Goal: Complete application form

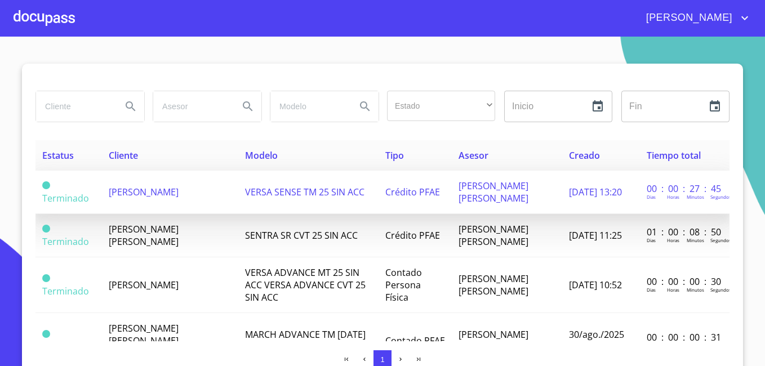
click at [127, 193] on span "[PERSON_NAME]" at bounding box center [144, 192] width 70 height 12
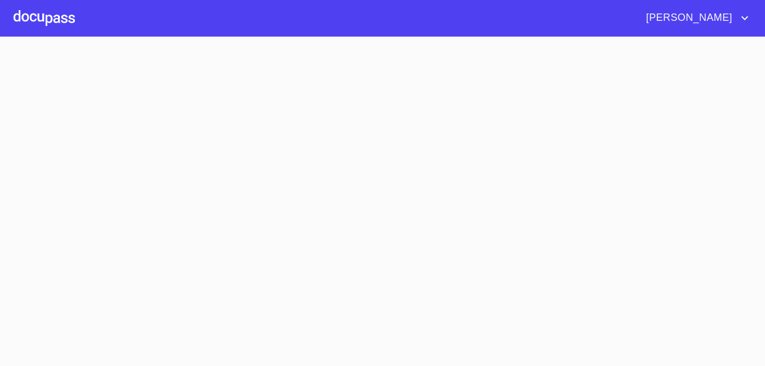
click at [127, 193] on section at bounding box center [382, 202] width 765 height 330
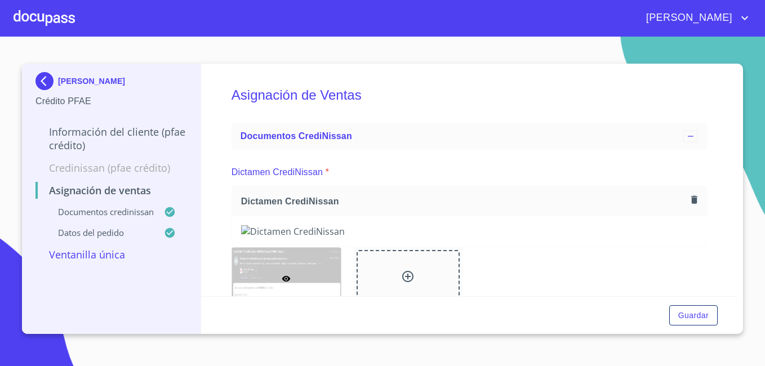
click at [48, 81] on img at bounding box center [46, 81] width 23 height 18
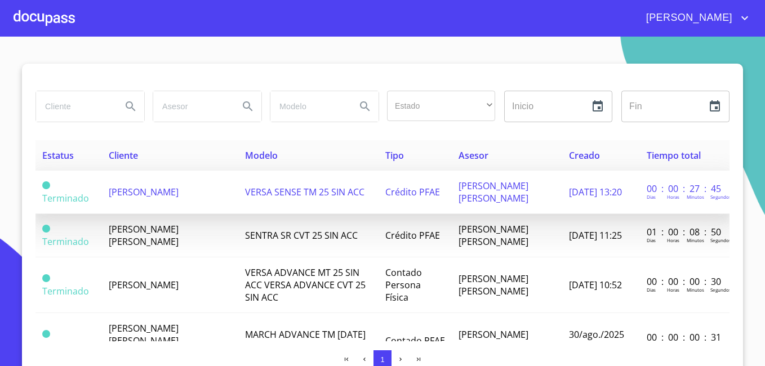
click at [128, 188] on span "[PERSON_NAME]" at bounding box center [144, 192] width 70 height 12
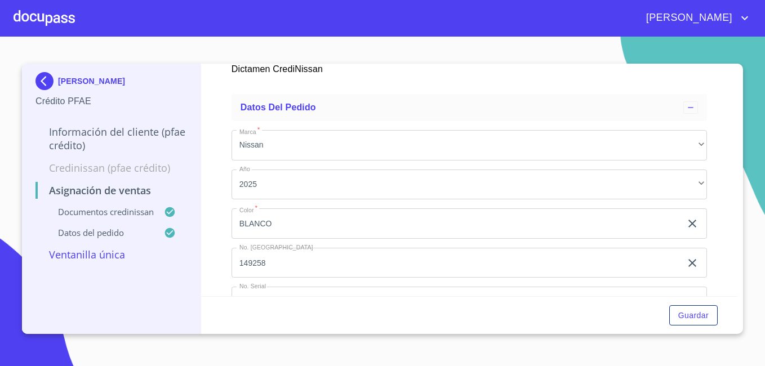
scroll to position [263, 0]
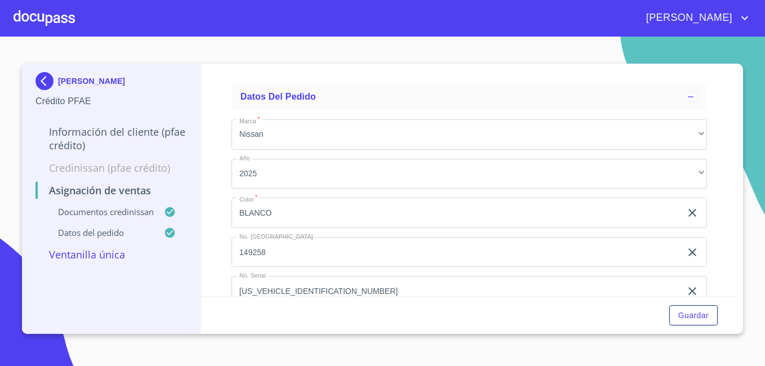
click at [47, 74] on img at bounding box center [46, 81] width 23 height 18
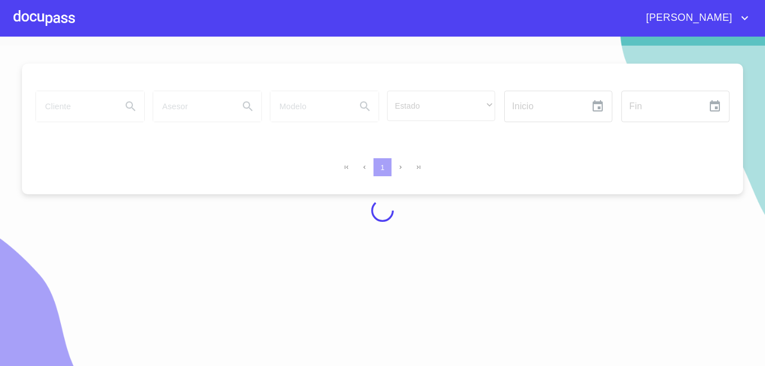
click at [41, 22] on div at bounding box center [44, 18] width 61 height 36
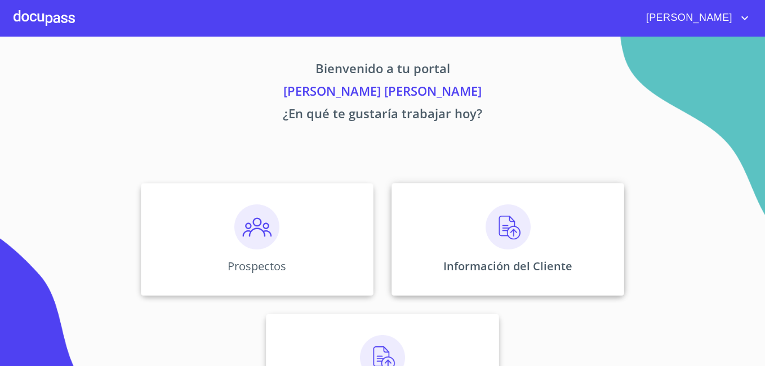
click at [508, 235] on img at bounding box center [508, 227] width 45 height 45
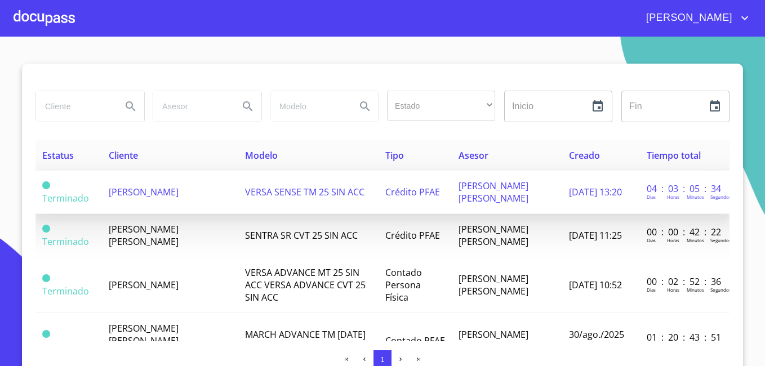
click at [118, 186] on span "[PERSON_NAME]" at bounding box center [144, 192] width 70 height 12
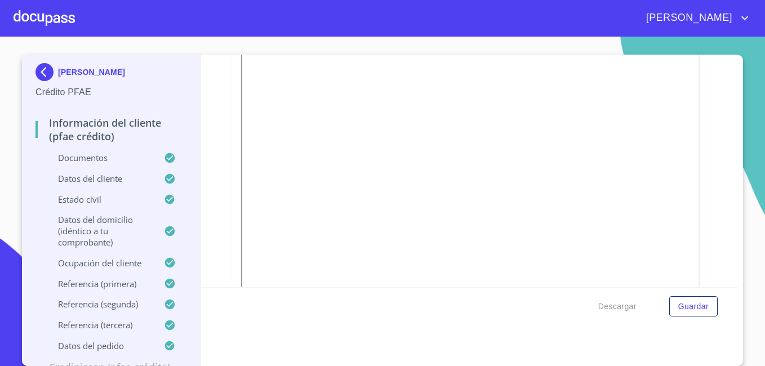
scroll to position [429, 0]
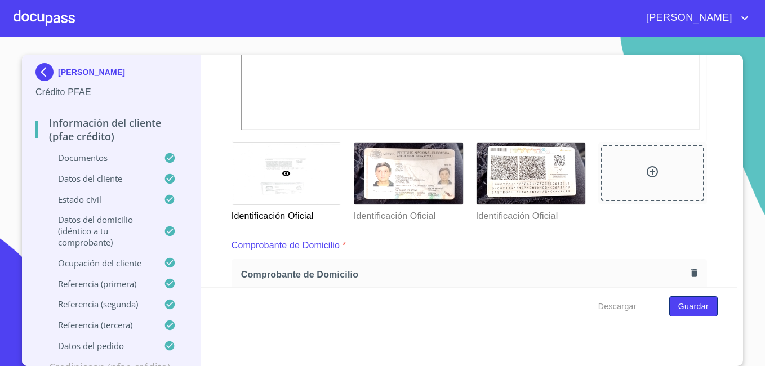
click at [686, 308] on span "Guardar" at bounding box center [693, 307] width 30 height 14
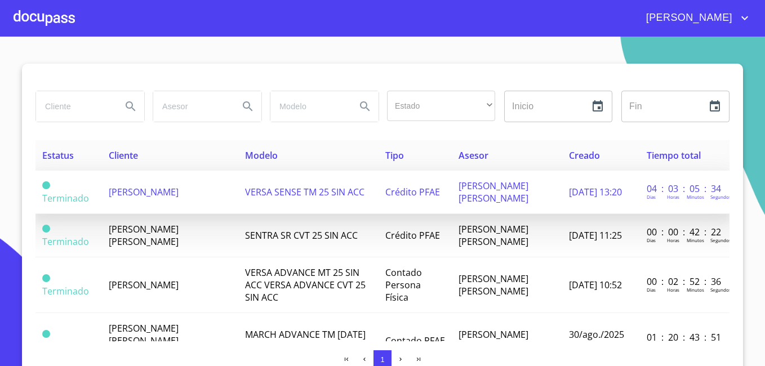
click at [132, 190] on span "[PERSON_NAME]" at bounding box center [144, 192] width 70 height 12
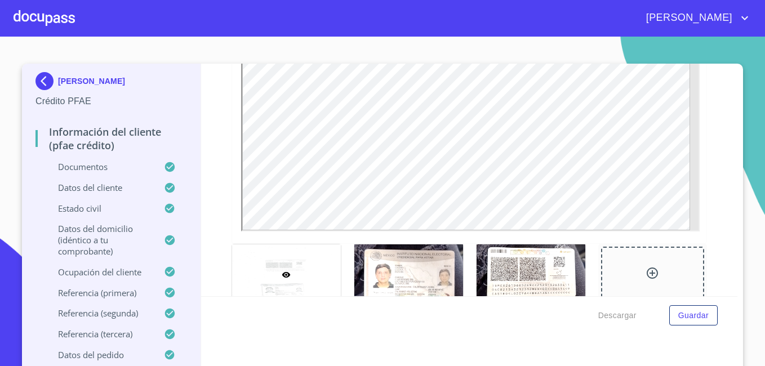
scroll to position [355, 0]
